Goal: Task Accomplishment & Management: Use online tool/utility

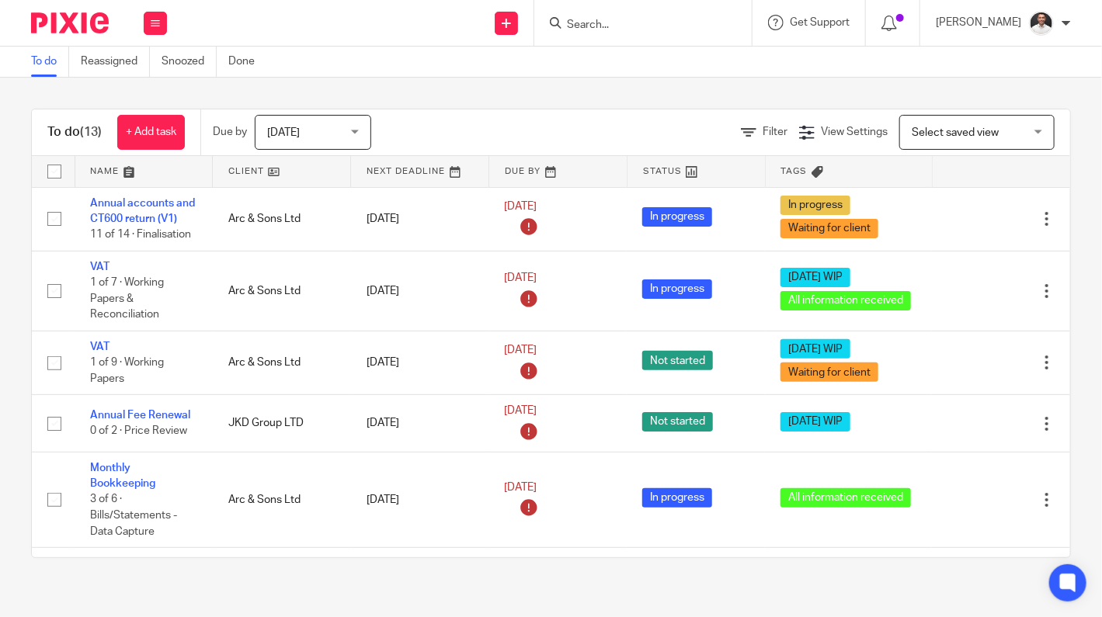
click at [651, 29] on input "Search" at bounding box center [635, 26] width 140 height 14
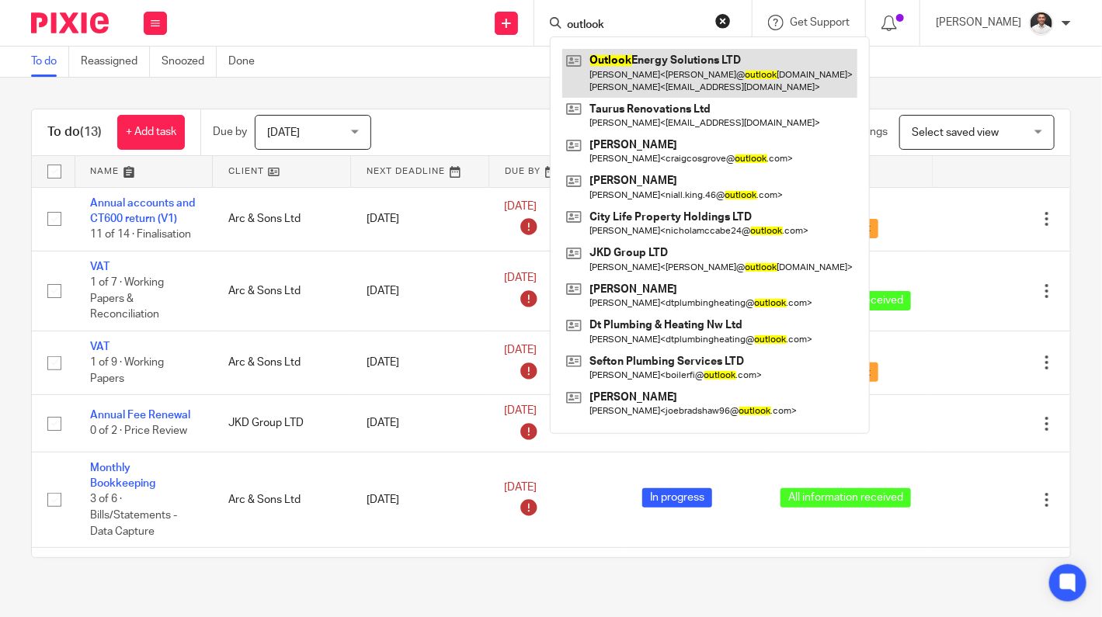
type input "outlook"
click at [638, 69] on link at bounding box center [709, 73] width 295 height 48
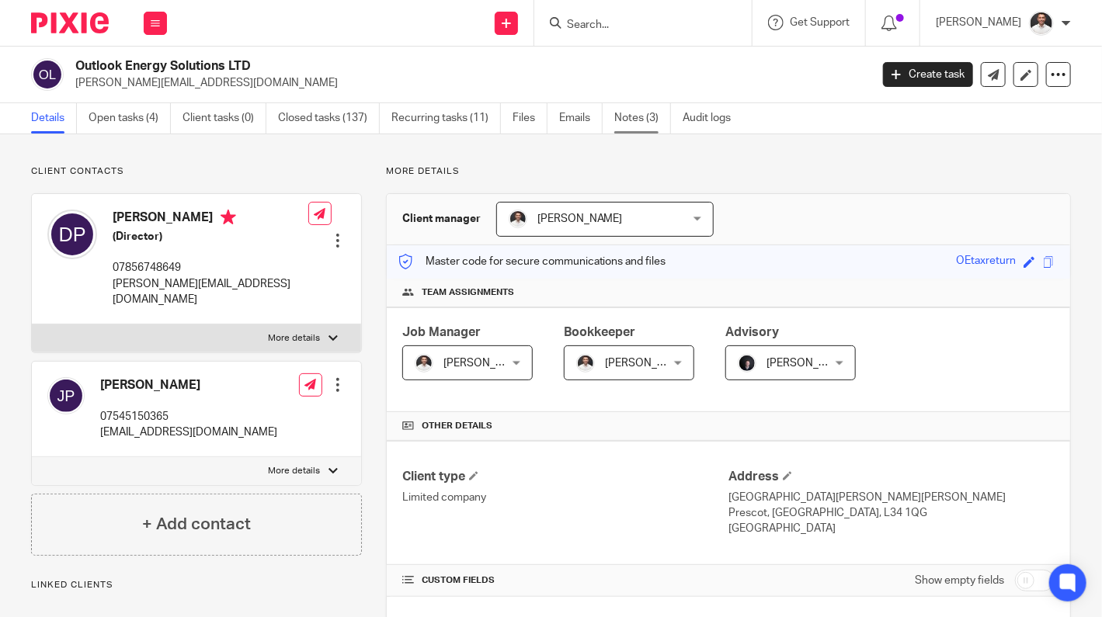
click at [646, 118] on link "Notes (3)" at bounding box center [642, 118] width 57 height 30
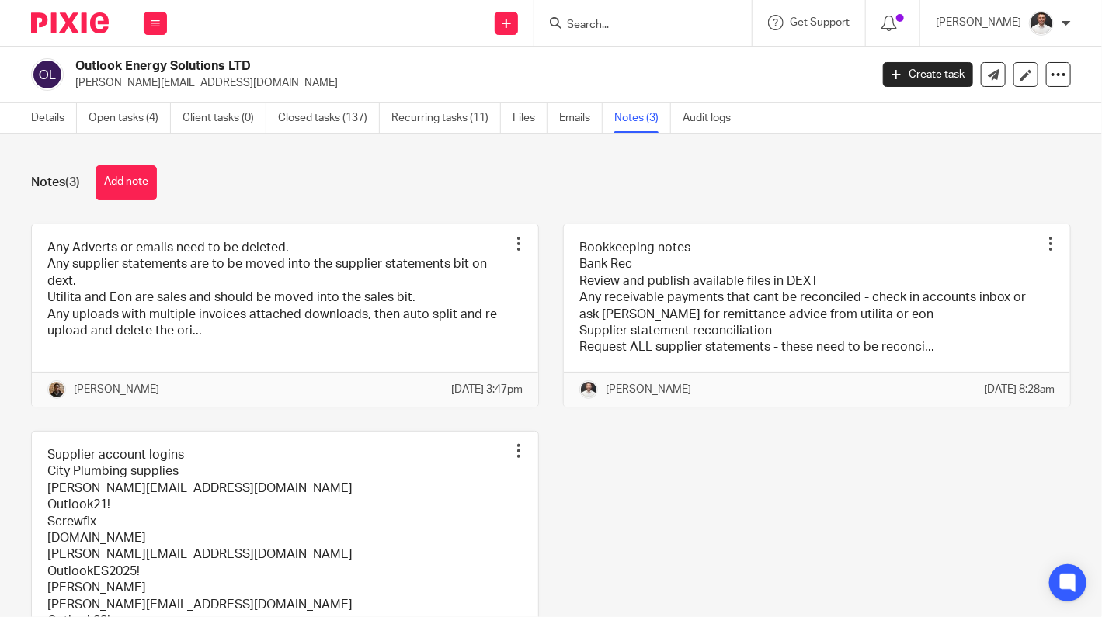
click at [117, 184] on button "Add note" at bounding box center [126, 182] width 61 height 35
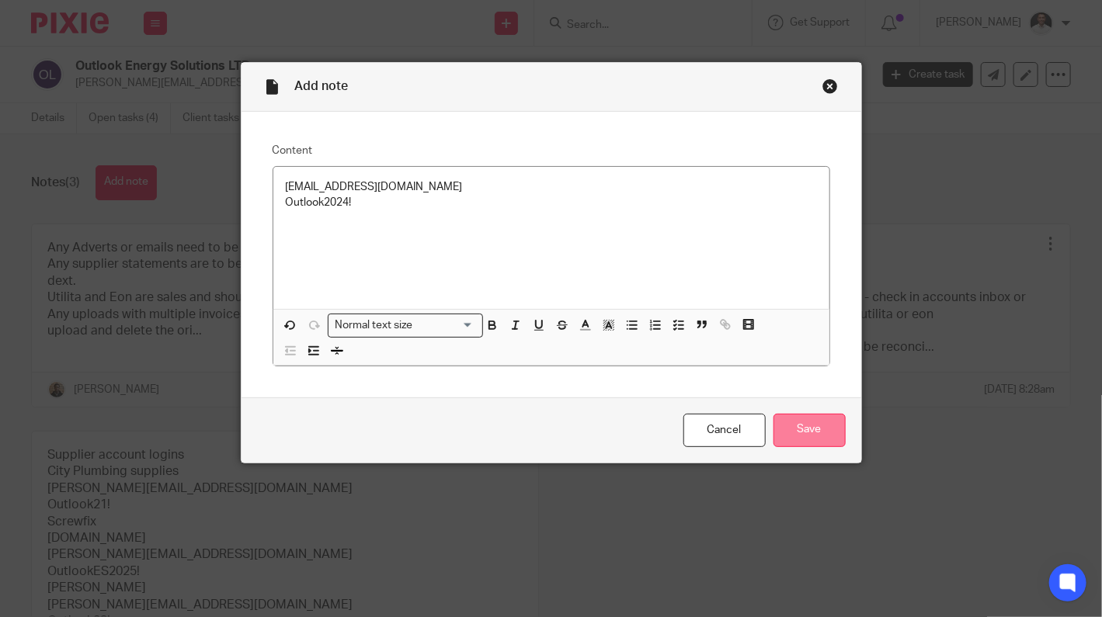
click at [800, 430] on input "Save" at bounding box center [809, 430] width 72 height 33
